Goal: Task Accomplishment & Management: Manage account settings

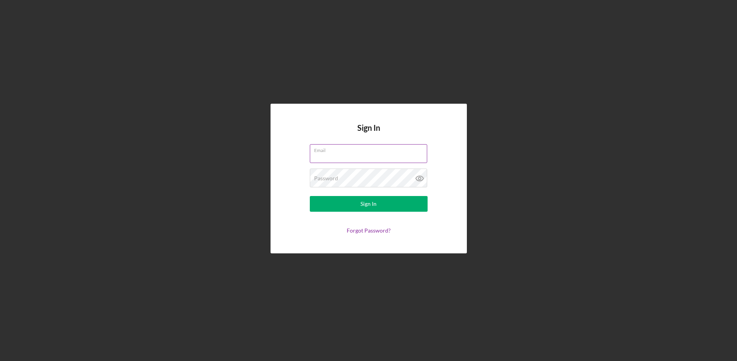
click at [351, 154] on input "Email" at bounding box center [368, 153] width 117 height 19
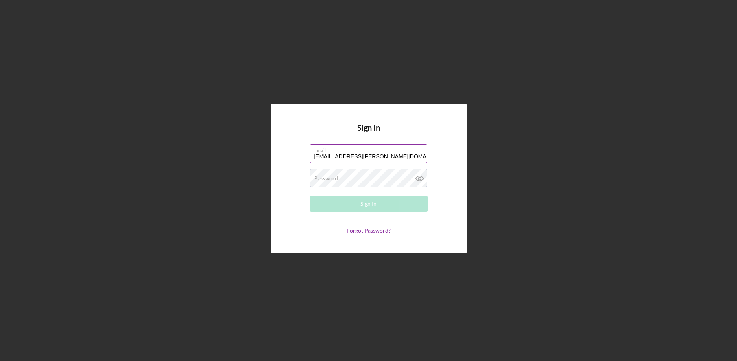
click at [344, 176] on div "Password Required" at bounding box center [369, 178] width 118 height 20
click at [310, 196] on button "Sign In" at bounding box center [369, 204] width 118 height 16
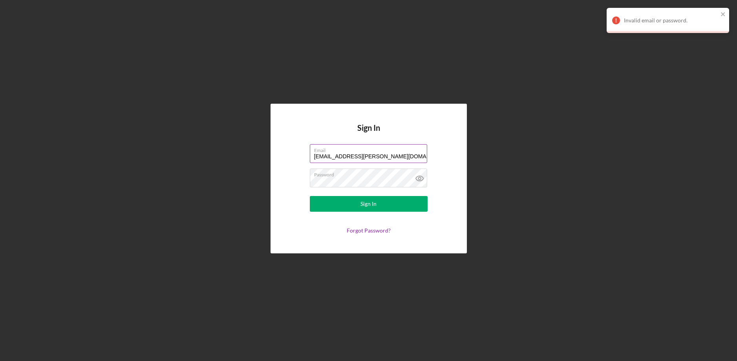
click at [375, 155] on input "[EMAIL_ADDRESS][PERSON_NAME][DOMAIN_NAME]" at bounding box center [368, 153] width 117 height 19
type input "[EMAIL_ADDRESS][PERSON_NAME][DOMAIN_NAME]"
click at [310, 196] on button "Sign In" at bounding box center [369, 204] width 118 height 16
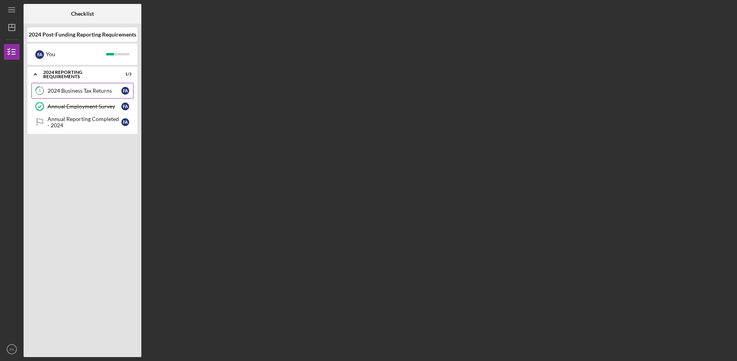
click at [84, 89] on div "2024 Business Tax Returns" at bounding box center [84, 91] width 74 height 6
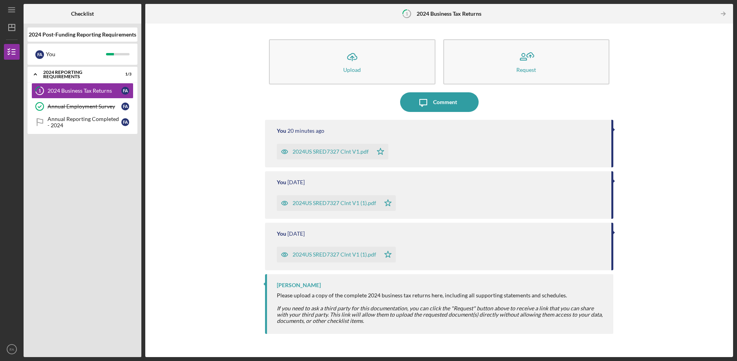
click at [310, 251] on div "2024US SRED7327 Clnt V1 (1).pdf" at bounding box center [328, 254] width 103 height 16
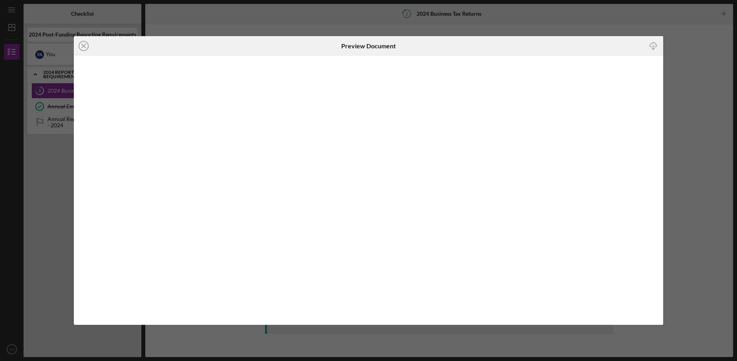
click at [652, 44] on icon "Icon/Download" at bounding box center [653, 46] width 18 height 18
click at [82, 42] on icon "Icon/Close" at bounding box center [84, 46] width 20 height 20
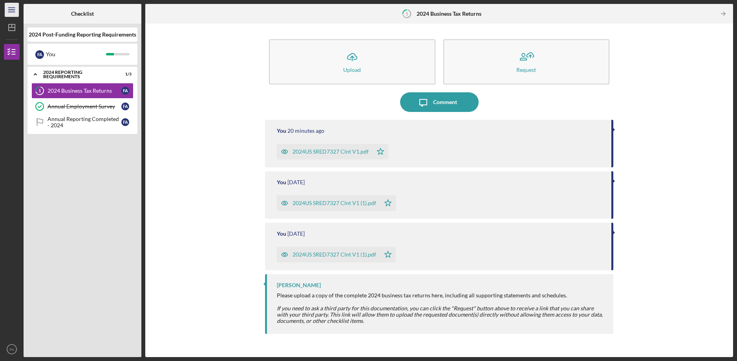
click at [9, 9] on icon "Icon/Menu" at bounding box center [12, 10] width 18 height 18
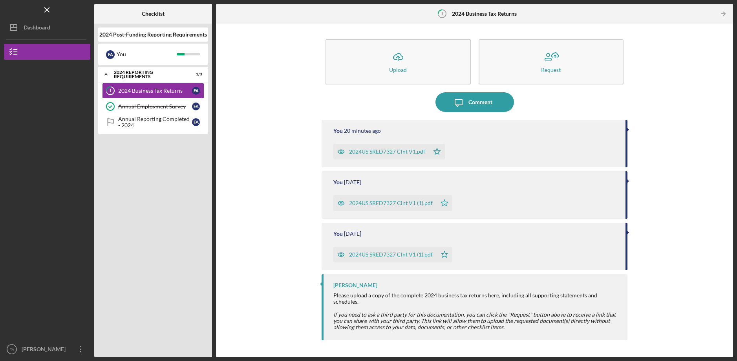
click at [383, 151] on div "2024US SRED7327 Clnt V1.pdf" at bounding box center [387, 151] width 76 height 6
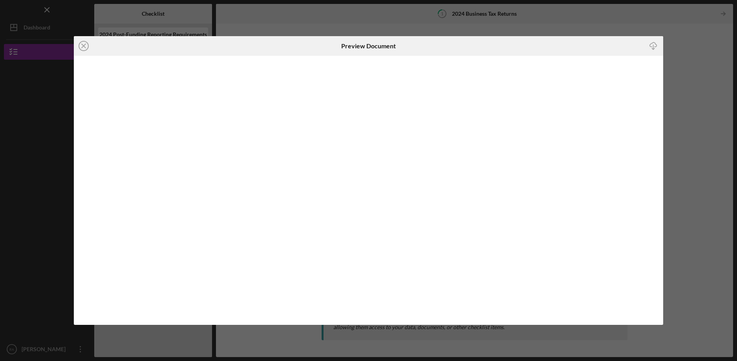
click at [653, 42] on icon "Icon/Download" at bounding box center [653, 46] width 18 height 18
click at [82, 43] on icon "Icon/Close" at bounding box center [84, 46] width 20 height 20
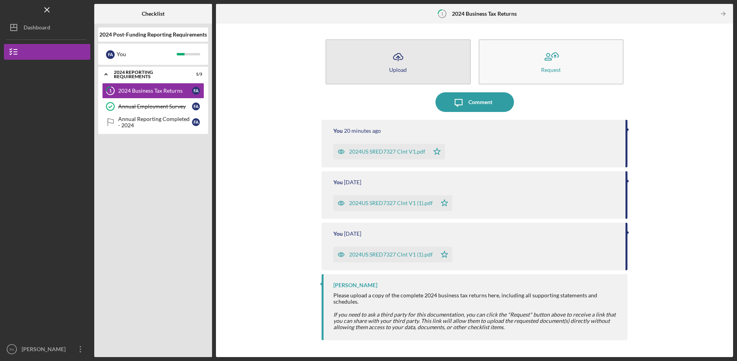
click at [397, 59] on icon "button" at bounding box center [397, 56] width 9 height 6
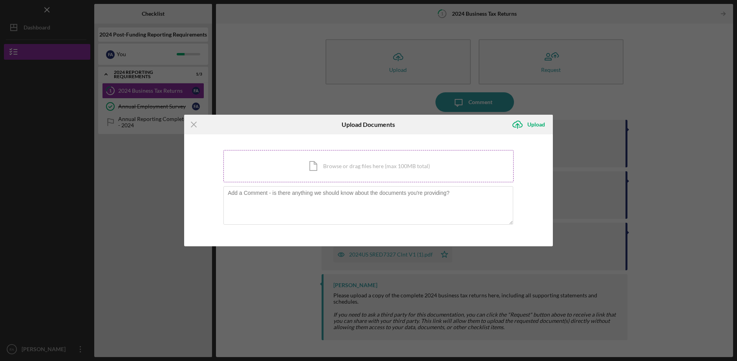
click at [347, 167] on div "Icon/Document Browse or drag files here (max 100MB total) Tap to choose files o…" at bounding box center [368, 166] width 290 height 32
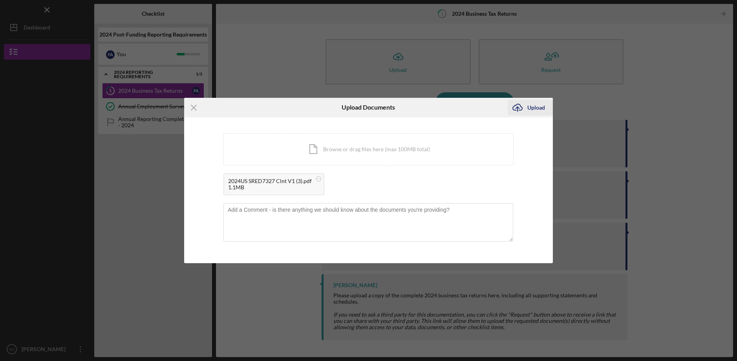
click at [534, 105] on div "Upload" at bounding box center [536, 108] width 18 height 16
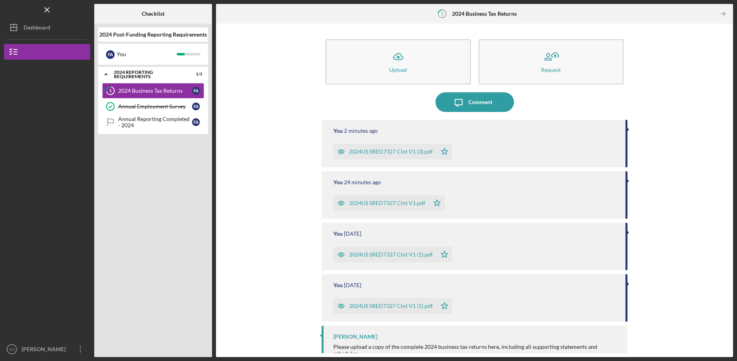
click at [379, 147] on div "2024US SRED7327 Clnt V1 (3).pdf" at bounding box center [384, 152] width 103 height 16
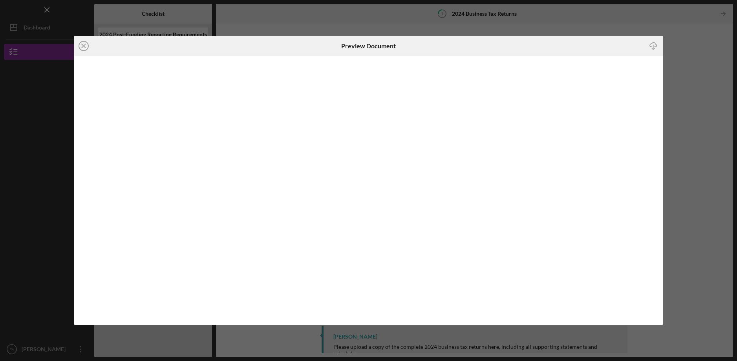
click at [652, 44] on icon "Icon/Download" at bounding box center [653, 46] width 18 height 18
click at [686, 49] on div "Icon/Close Preview Document Icon/Download" at bounding box center [368, 180] width 737 height 361
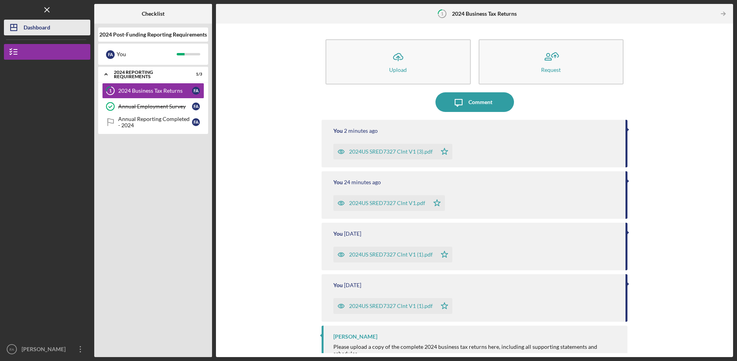
click at [24, 24] on div "Dashboard" at bounding box center [37, 29] width 27 height 18
